Goal: Ask a question: Seek information or help from site administrators or community

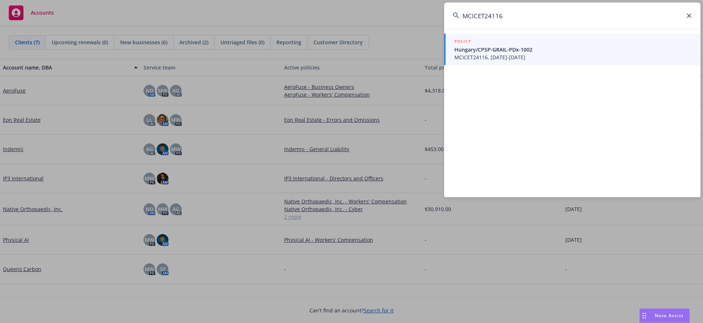
type input "MCICET24116"
click at [487, 57] on span "MCICET24116, [DATE]-[DATE]" at bounding box center [572, 57] width 237 height 8
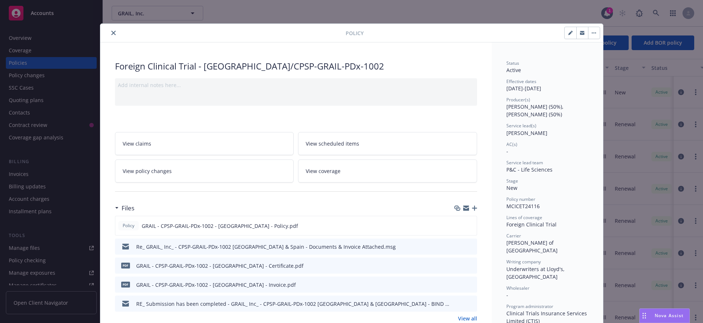
click at [515, 207] on span "MCICET24116" at bounding box center [522, 206] width 33 height 7
copy span "MCICET24116"
click at [663, 316] on span "Nova Assist" at bounding box center [669, 316] width 29 height 6
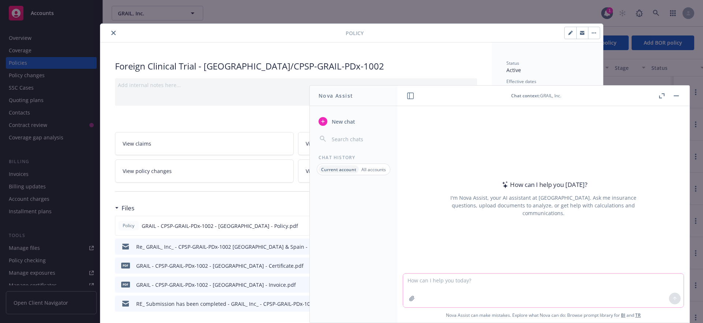
click at [422, 284] on textarea at bounding box center [543, 291] width 280 height 34
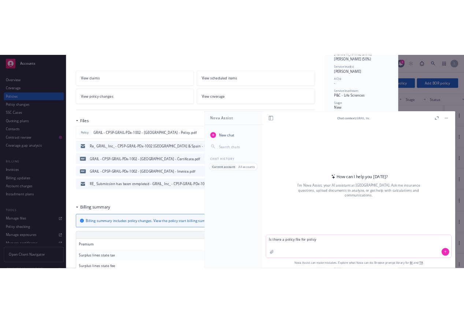
scroll to position [131, 0]
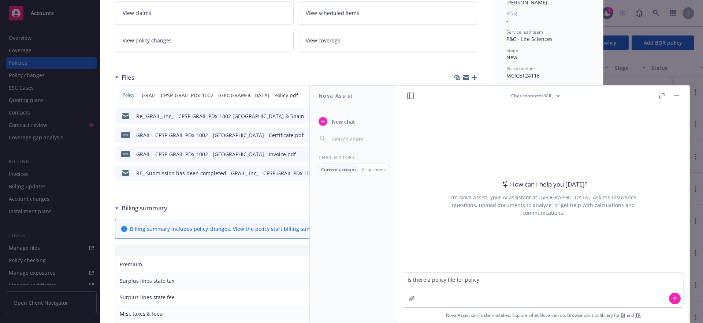
click at [512, 76] on span "MCICET24116" at bounding box center [522, 75] width 33 height 7
copy span "MCICET24116"
click at [492, 276] on textarea "Is there a policy file for policy" at bounding box center [543, 290] width 280 height 34
paste textarea "MCICET24116"
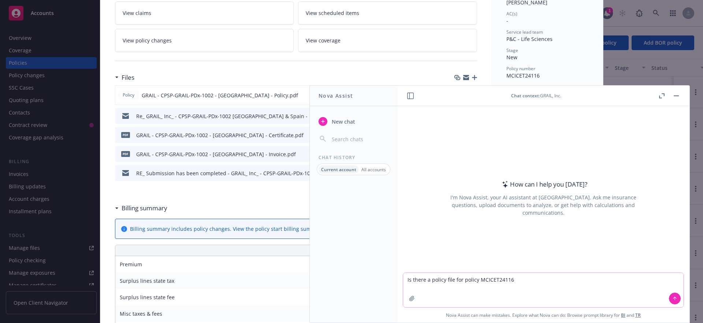
type textarea "Is there a policy file for policy MCICET24116?"
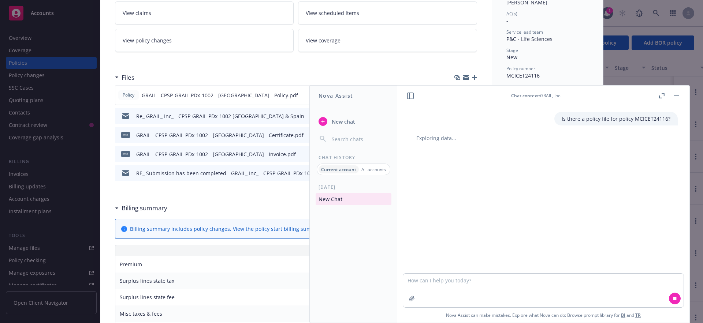
click at [661, 98] on icon "button" at bounding box center [661, 95] width 5 height 5
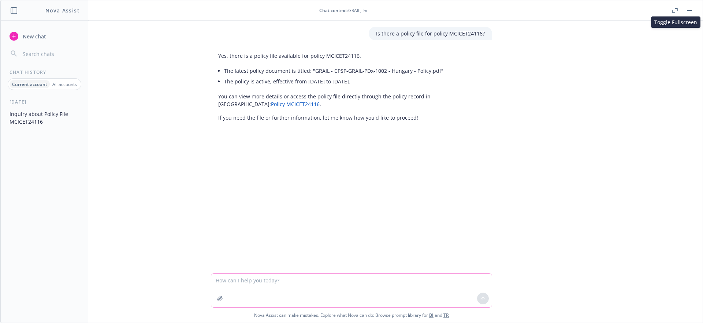
click at [242, 279] on textarea at bounding box center [351, 291] width 280 height 34
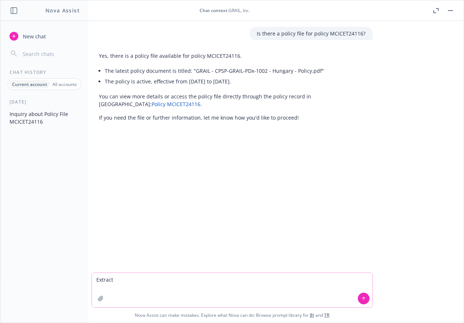
click at [192, 282] on textarea "Extract" at bounding box center [232, 290] width 280 height 34
click at [104, 282] on textarea "Extract the" at bounding box center [232, 290] width 280 height 34
paste textarea "extract the coverage information from the policy document"
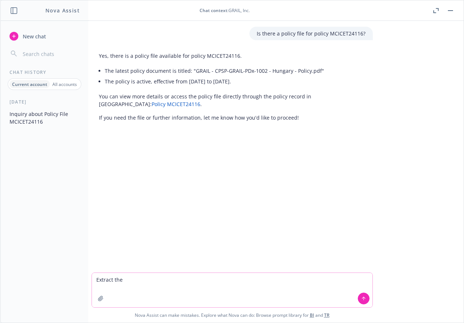
type textarea "extract the coverage information from the policy document"
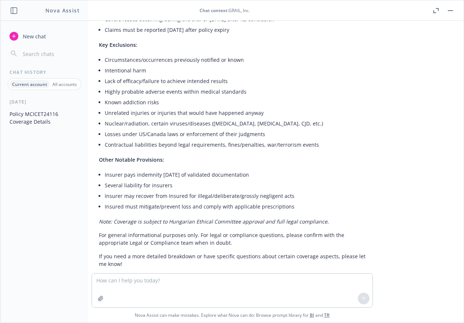
scroll to position [441, 0]
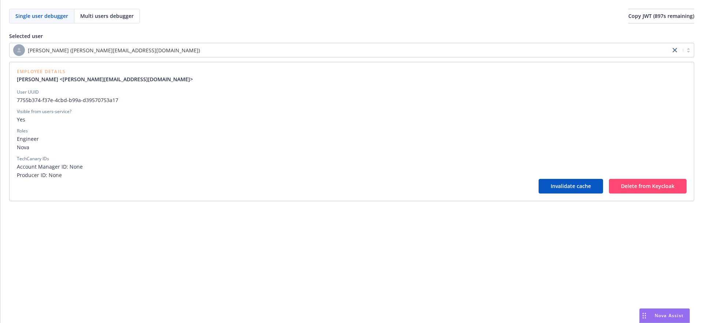
click at [22, 98] on span "7755b374-f37e-4cbd-b99a-d39570753a17" at bounding box center [352, 100] width 670 height 8
drag, startPoint x: 22, startPoint y: 98, endPoint x: 92, endPoint y: 101, distance: 70.0
click at [92, 101] on span "7755b374-f37e-4cbd-b99a-d39570753a17" at bounding box center [352, 100] width 670 height 8
copy span "7755b374-f37e-4cbd-b99a-d39570753a17"
